Goal: Task Accomplishment & Management: Use online tool/utility

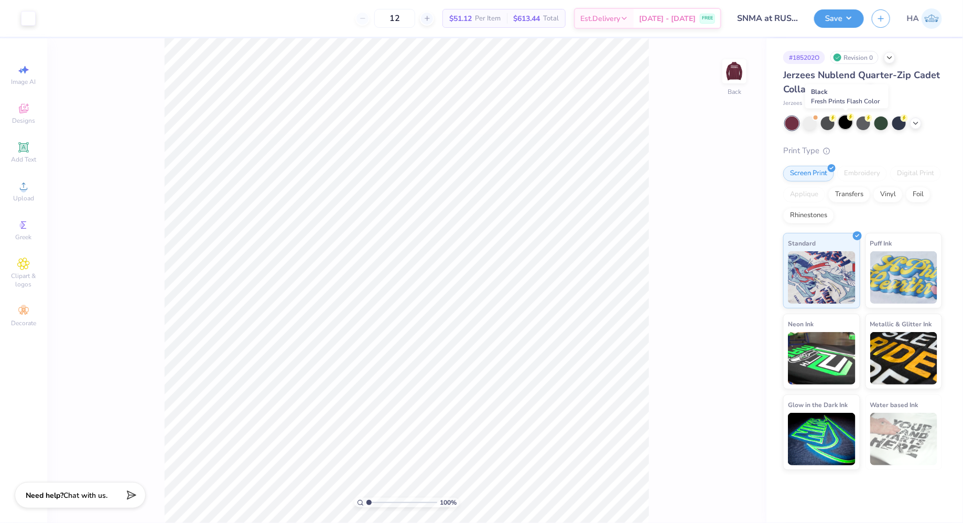
click at [848, 124] on div at bounding box center [846, 122] width 14 height 14
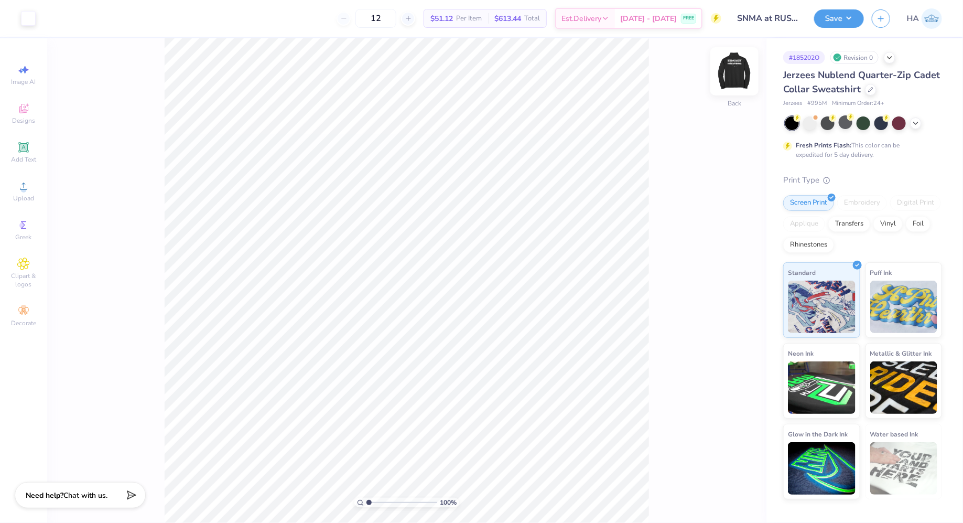
click at [734, 70] on img at bounding box center [734, 71] width 42 height 42
click at [734, 70] on img at bounding box center [734, 71] width 21 height 21
click at [850, 16] on button "Save" at bounding box center [839, 17] width 50 height 18
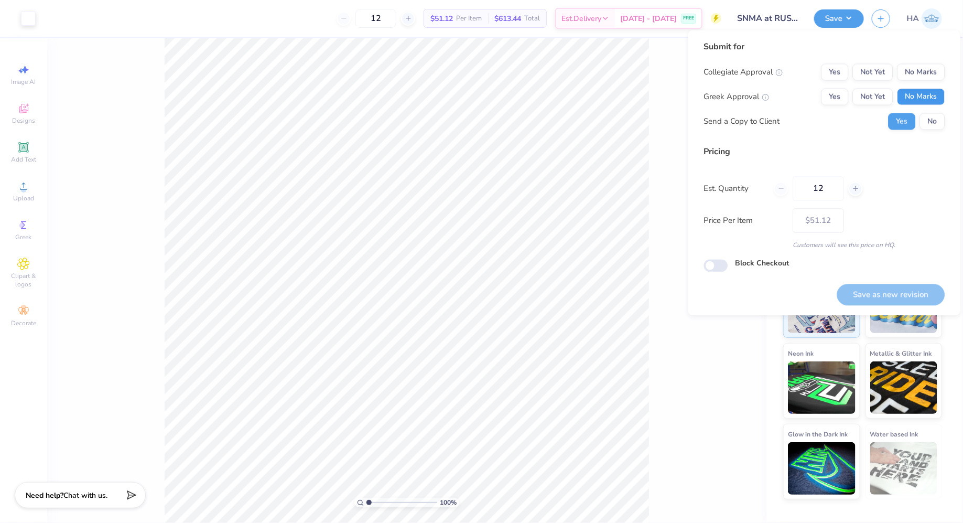
click at [911, 102] on button "No Marks" at bounding box center [921, 97] width 48 height 17
click at [919, 68] on button "No Marks" at bounding box center [921, 72] width 48 height 17
click at [935, 121] on button "No" at bounding box center [932, 121] width 25 height 17
click at [899, 287] on button "Save as new revision" at bounding box center [891, 294] width 108 height 21
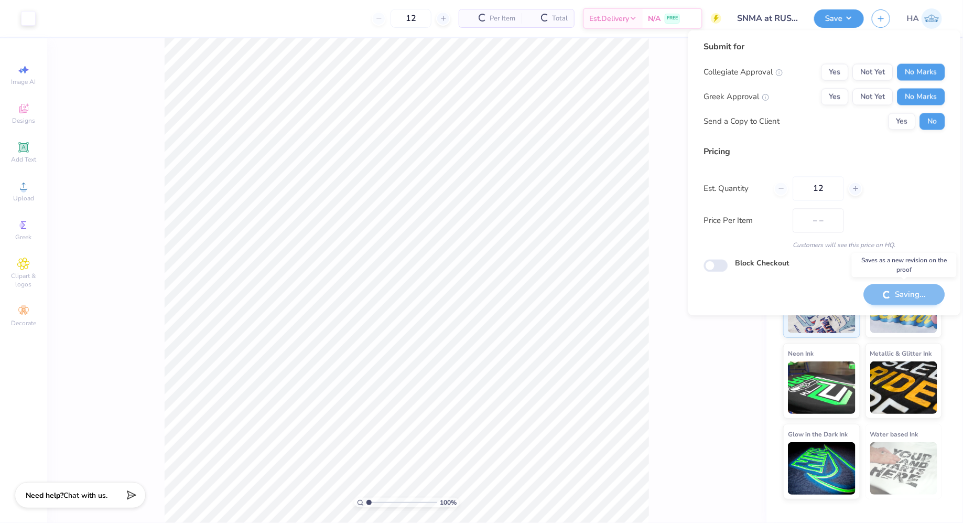
type input "$51.12"
click at [824, 191] on input "12" at bounding box center [818, 189] width 51 height 24
type input "1224"
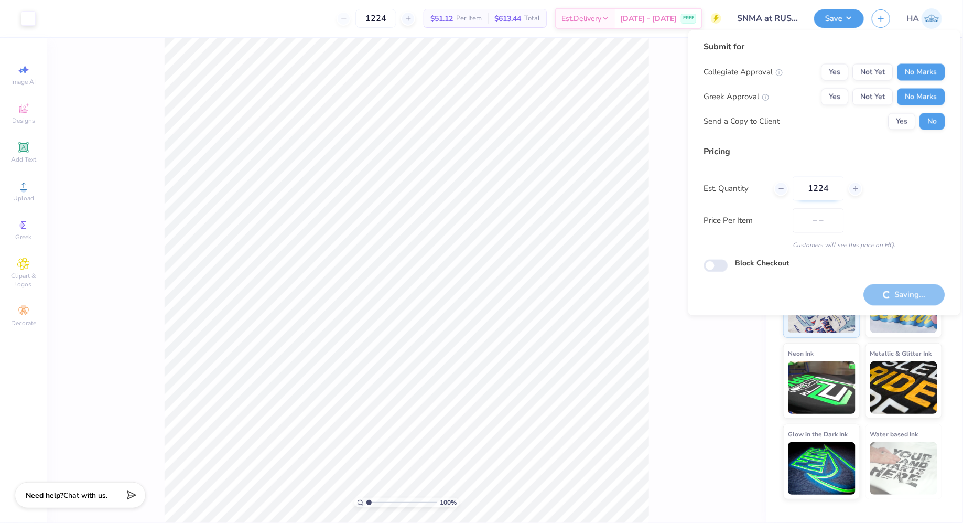
click at [824, 191] on input "1224" at bounding box center [818, 189] width 51 height 24
type input "$27.26"
type input "24"
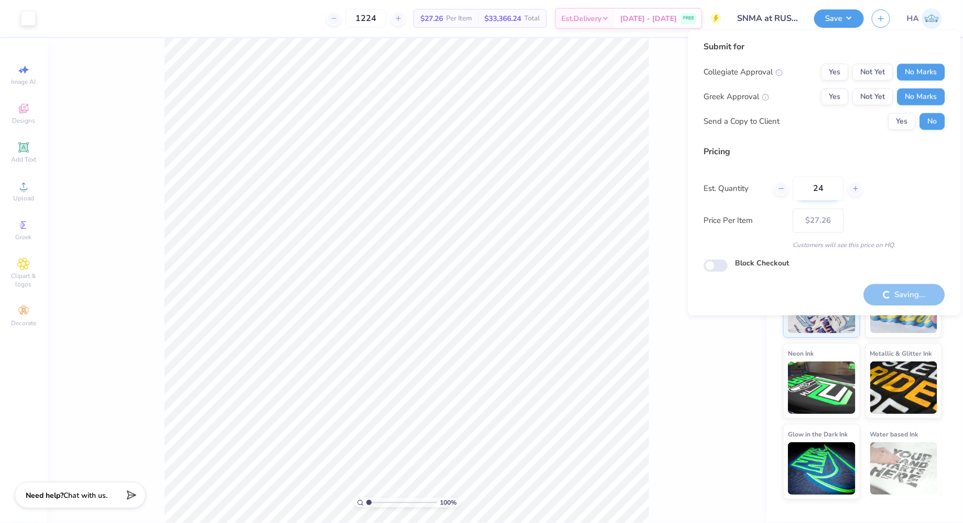
type input "24"
type input "$38.02"
type input "12"
type input "– –"
